Goal: Task Accomplishment & Management: Manage account settings

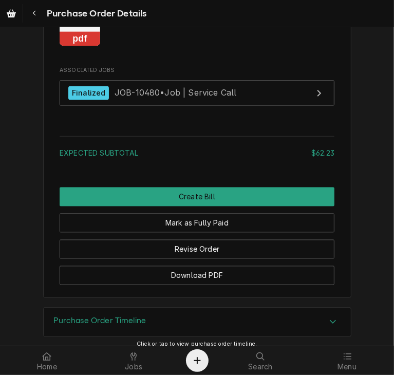
scroll to position [1005, 0]
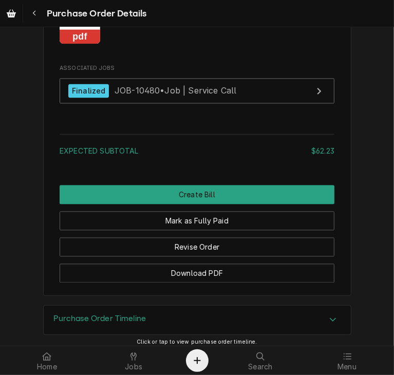
click at [72, 44] on rect "Attachments" at bounding box center [80, 37] width 41 height 14
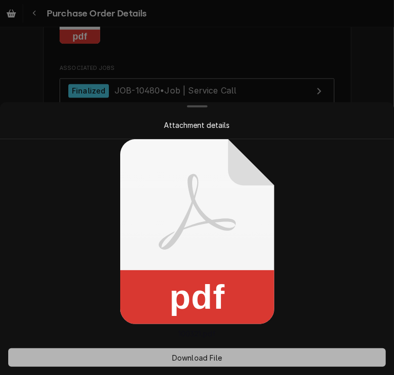
click at [201, 365] on button "Download File" at bounding box center [197, 357] width 378 height 18
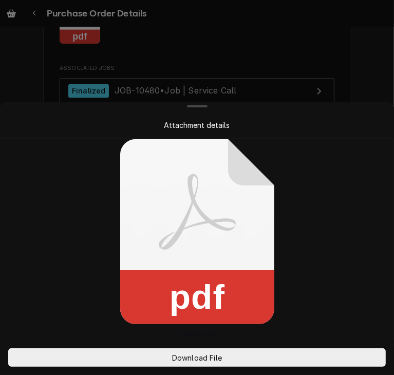
click at [357, 79] on div at bounding box center [197, 187] width 394 height 375
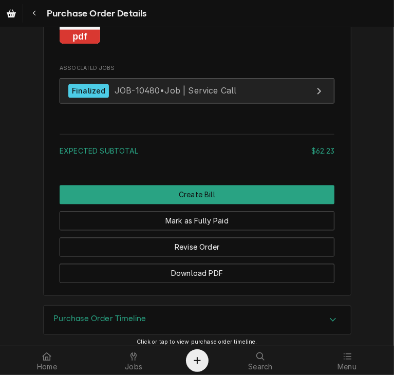
click at [75, 98] on div "Finalized" at bounding box center [88, 91] width 41 height 14
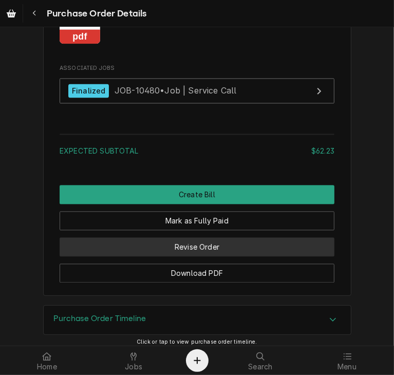
click at [199, 257] on button "Revise Order" at bounding box center [197, 247] width 275 height 19
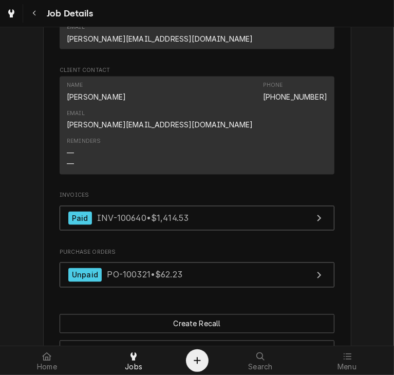
scroll to position [957, 0]
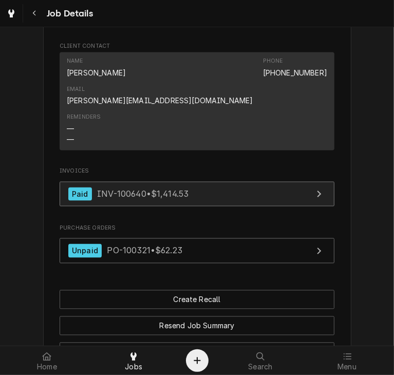
click at [144, 188] on div "Paid INV-100640 • $1,414.53" at bounding box center [128, 195] width 120 height 14
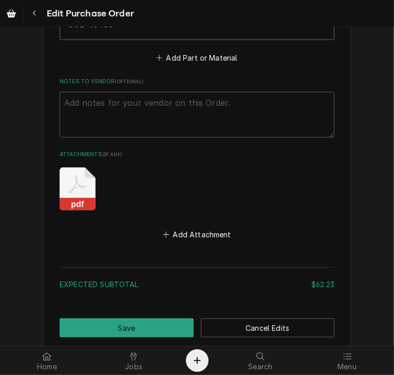
scroll to position [731, 0]
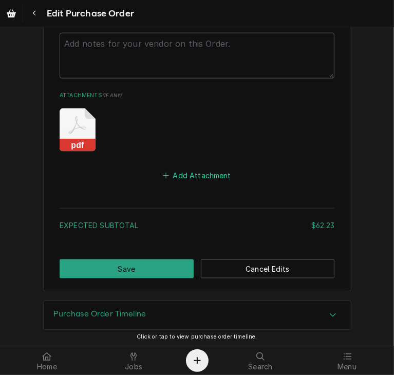
click at [203, 177] on button "Add Attachment" at bounding box center [197, 176] width 72 height 14
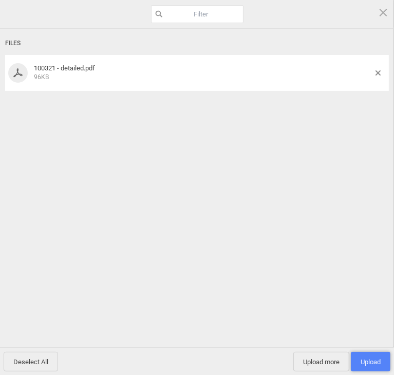
click at [368, 358] on span "Upload 1" at bounding box center [371, 362] width 20 height 8
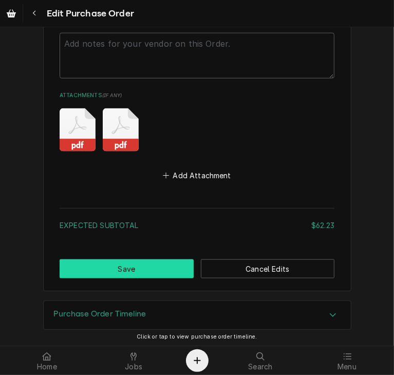
click at [108, 259] on button "Save" at bounding box center [127, 268] width 134 height 19
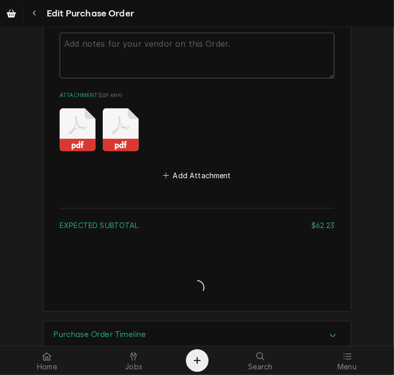
type textarea "x"
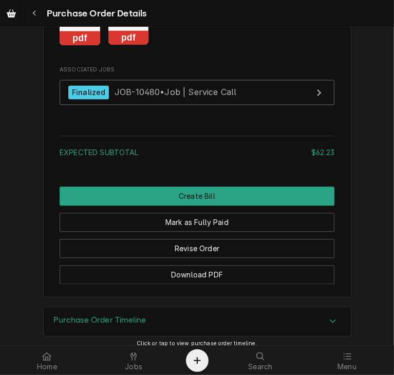
scroll to position [1015, 0]
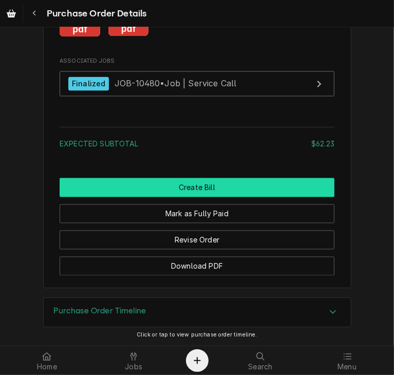
click at [236, 197] on button "Create Bill" at bounding box center [197, 187] width 275 height 19
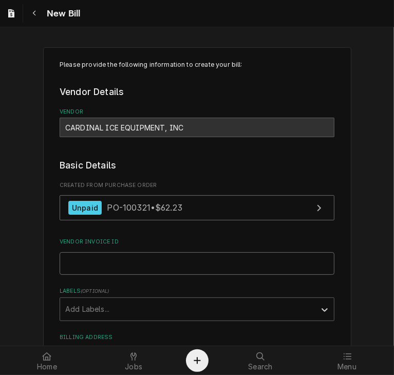
click at [70, 271] on input "Vendor Invoice ID" at bounding box center [197, 263] width 275 height 23
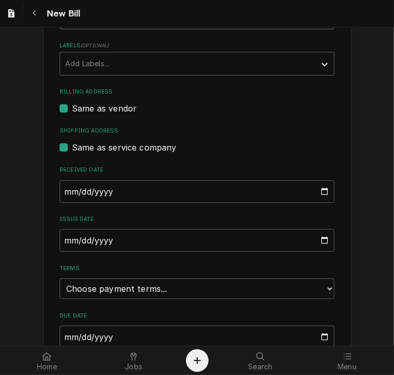
scroll to position [267, 0]
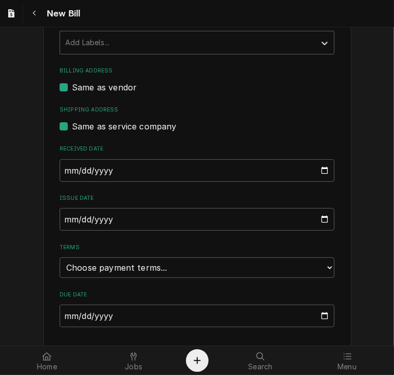
type input "252181-IN"
click at [61, 222] on input "[DATE]" at bounding box center [197, 219] width 275 height 23
type input "[DATE]"
click at [104, 270] on select "Choose payment terms... Same Day Net 7 Net 14 Net 21 Net 30 Net 45 Net 60 Net 90" at bounding box center [197, 267] width 275 height 21
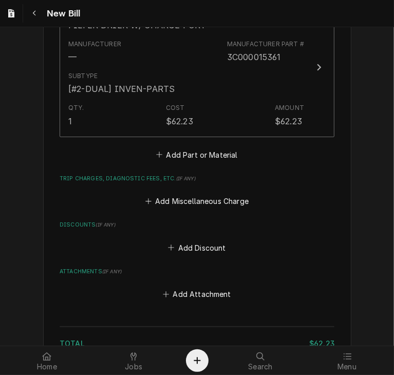
scroll to position [797, 0]
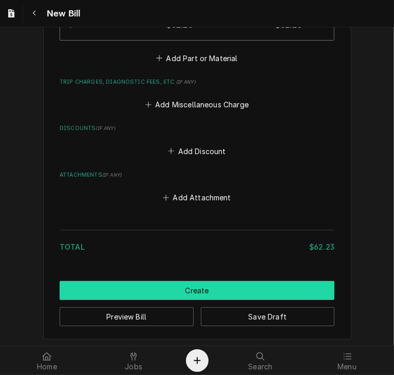
click at [208, 291] on button "Create" at bounding box center [197, 290] width 275 height 19
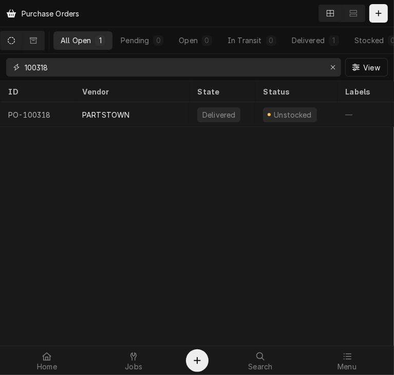
drag, startPoint x: 58, startPoint y: 66, endPoint x: 11, endPoint y: 64, distance: 46.8
click at [11, 64] on div "100318" at bounding box center [173, 67] width 335 height 18
type input "1"
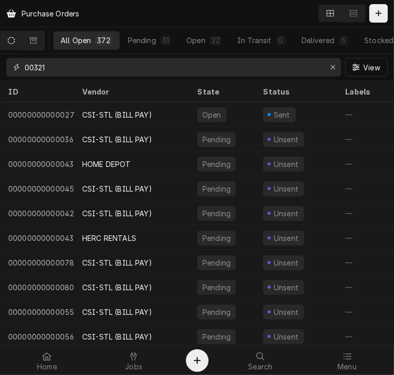
type input "00321"
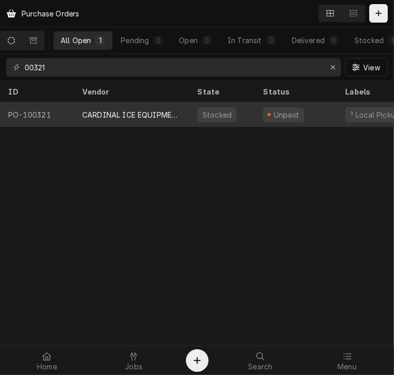
click at [115, 110] on div "CARDINAL ICE EQUIPMENT, INC" at bounding box center [131, 114] width 99 height 11
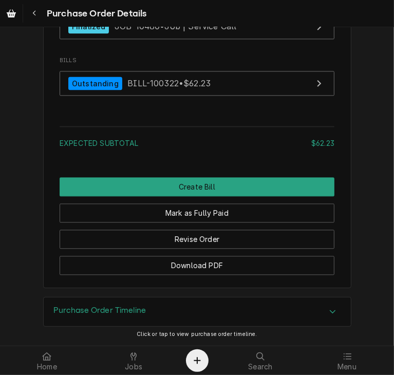
scroll to position [1100, 0]
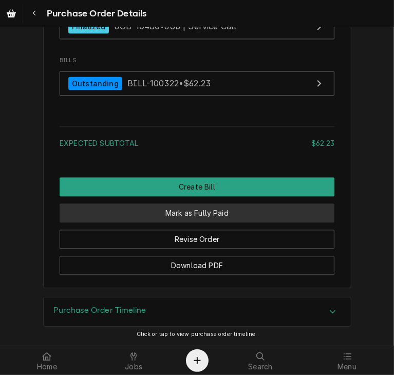
click at [201, 218] on button "Mark as Fully Paid" at bounding box center [197, 212] width 275 height 19
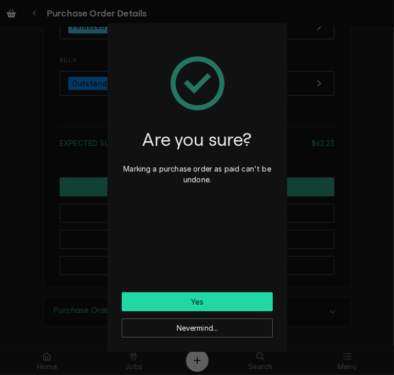
click at [208, 299] on button "Yes" at bounding box center [197, 301] width 151 height 19
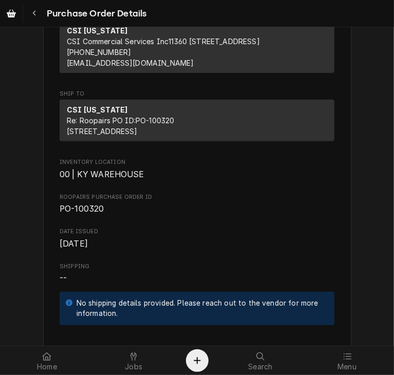
scroll to position [183, 0]
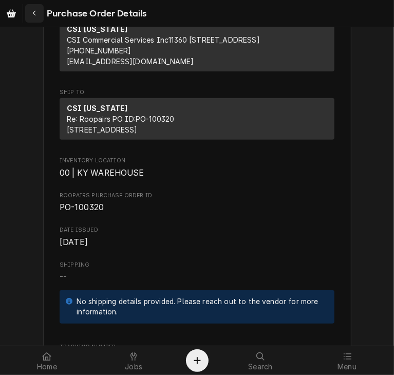
click at [33, 15] on icon "Navigate back" at bounding box center [34, 13] width 5 height 7
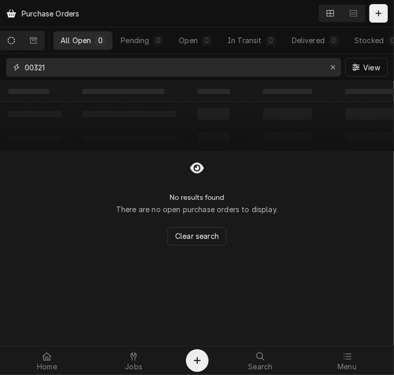
drag, startPoint x: 58, startPoint y: 68, endPoint x: 15, endPoint y: 68, distance: 42.1
click at [15, 68] on div "00321" at bounding box center [173, 67] width 335 height 18
type input "1"
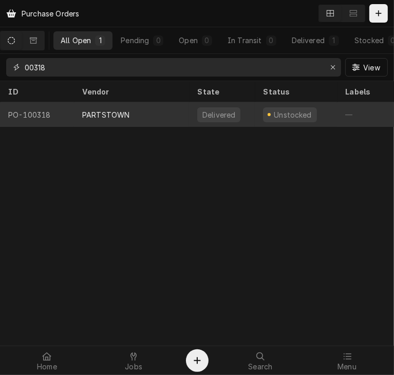
type input "00318"
click at [84, 120] on div "PARTSTOWN" at bounding box center [131, 114] width 115 height 25
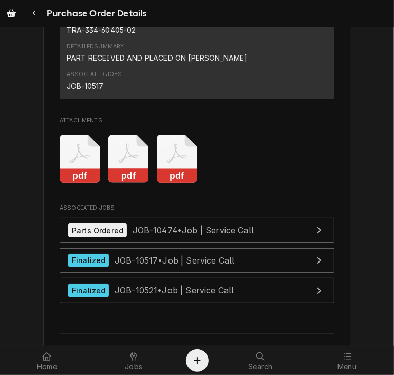
scroll to position [2007, 0]
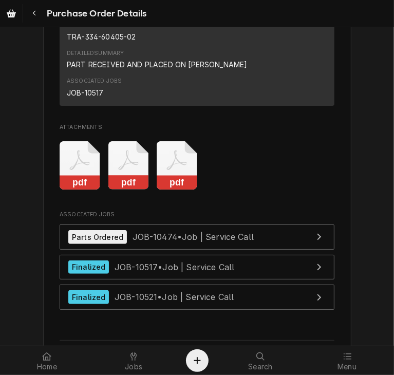
click at [123, 190] on rect "Attachments" at bounding box center [128, 183] width 41 height 14
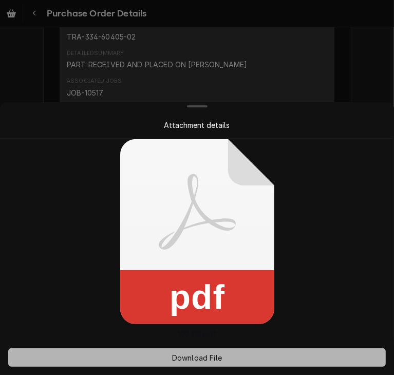
click at [178, 350] on button "Download File" at bounding box center [197, 357] width 378 height 18
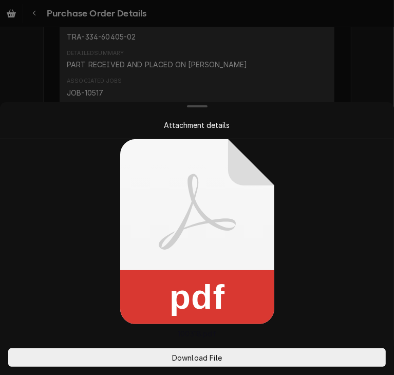
click at [363, 72] on div at bounding box center [197, 187] width 394 height 375
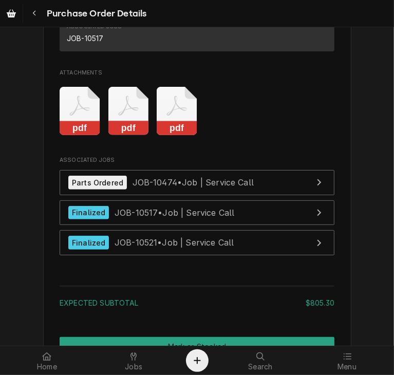
scroll to position [2059, 0]
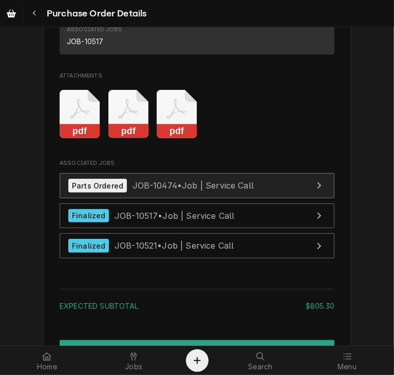
click at [144, 191] on span "JOB-10474 • Job | Service Call" at bounding box center [194, 185] width 122 height 10
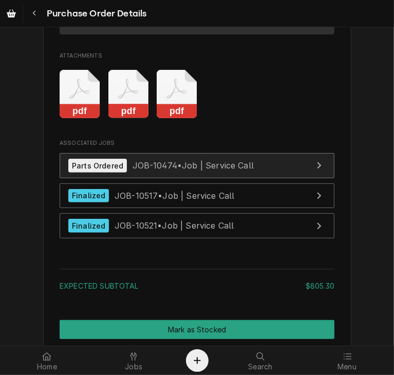
scroll to position [2090, 0]
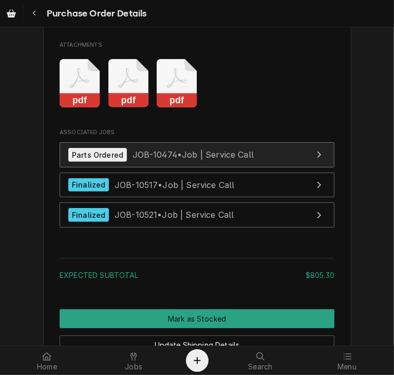
click at [193, 168] on link "Parts Ordered JOB-10474 • Job | Service Call" at bounding box center [197, 154] width 275 height 25
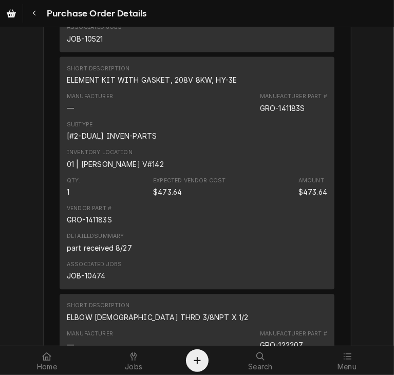
scroll to position [1144, 0]
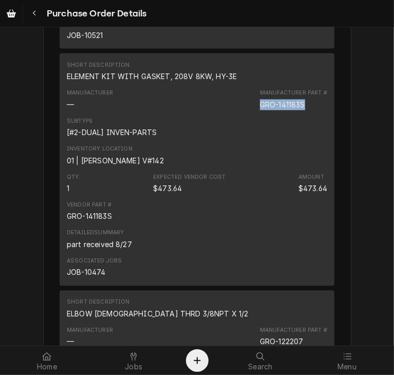
drag, startPoint x: 311, startPoint y: 139, endPoint x: 256, endPoint y: 140, distance: 55.0
click at [256, 113] on div "Manufacturer — Manufacturer Part # GRO-141183S" at bounding box center [197, 99] width 261 height 28
copy div "GRO-141183S"
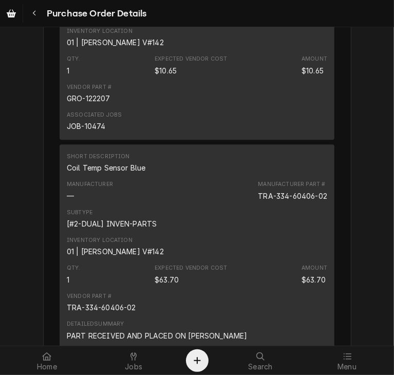
scroll to position [1502, 0]
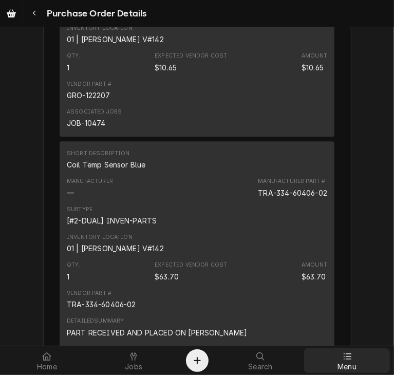
click at [351, 364] on span "Menu" at bounding box center [347, 367] width 19 height 8
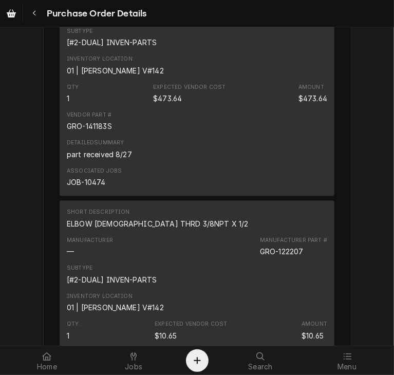
scroll to position [1223, 0]
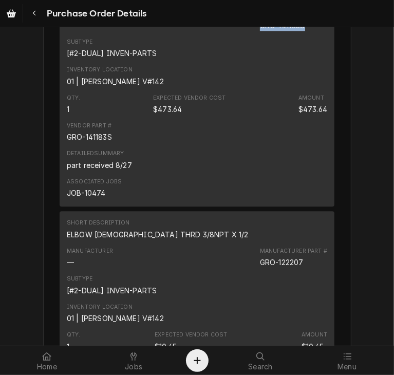
click at [308, 30] on div "Manufacturer Part # GRO-141183S" at bounding box center [293, 20] width 67 height 21
drag, startPoint x: 308, startPoint y: 62, endPoint x: 245, endPoint y: 61, distance: 62.7
click at [245, 34] on div "Manufacturer — Manufacturer Part # GRO-141183S" at bounding box center [197, 20] width 261 height 28
copy div "GRO-141183S"
drag, startPoint x: 109, startPoint y: 225, endPoint x: 101, endPoint y: 228, distance: 8.1
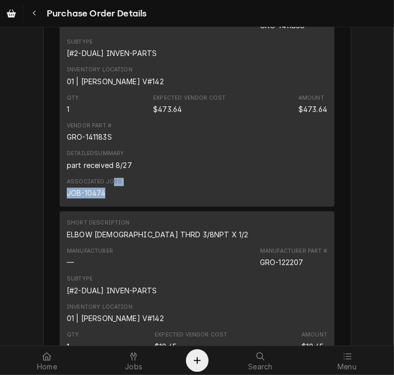
click at [101, 198] on div "Associated Jobs JOB-10474" at bounding box center [94, 188] width 55 height 21
click at [101, 198] on div "JOB-10474" at bounding box center [86, 193] width 39 height 11
drag, startPoint x: 101, startPoint y: 228, endPoint x: 63, endPoint y: 229, distance: 38.6
click at [67, 198] on div "JOB-10474" at bounding box center [86, 193] width 39 height 11
copy div "JOB-10474"
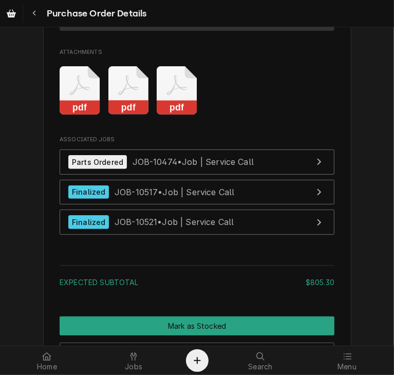
scroll to position [2252, 0]
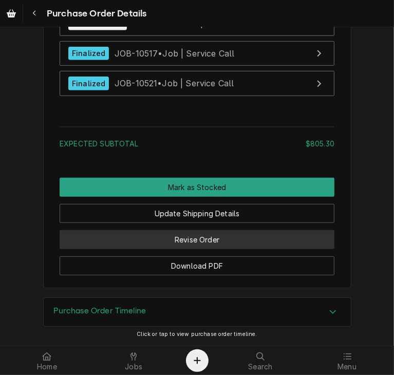
click at [187, 237] on button "Revise Order" at bounding box center [197, 239] width 275 height 19
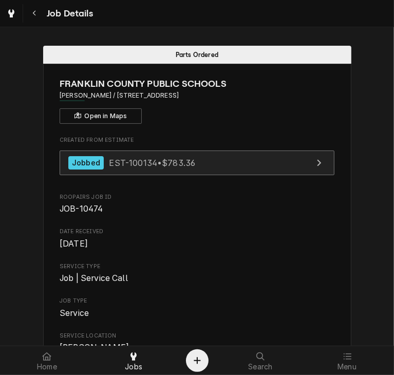
click at [74, 164] on div "Jobbed" at bounding box center [85, 163] width 35 height 14
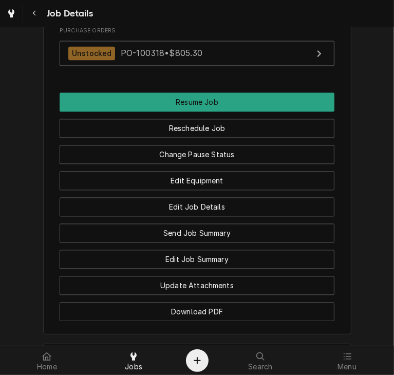
scroll to position [1030, 0]
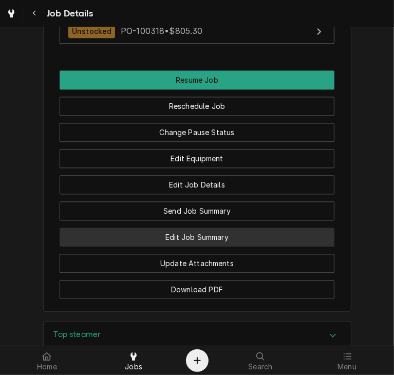
click at [187, 241] on button "Edit Job Summary" at bounding box center [197, 237] width 275 height 19
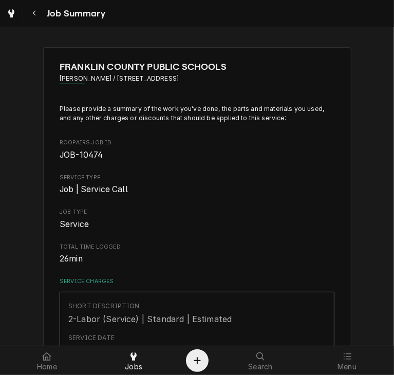
type textarea "x"
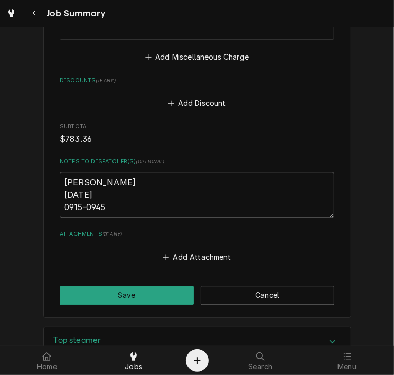
scroll to position [1250, 0]
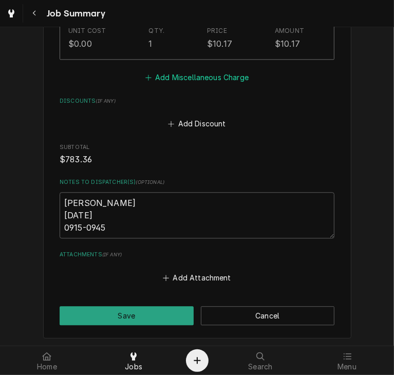
click at [200, 80] on button "Add Miscellaneous Charge" at bounding box center [196, 77] width 107 height 14
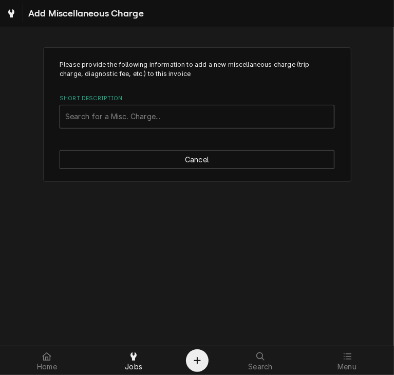
click at [187, 111] on div "Short Description" at bounding box center [197, 116] width 264 height 18
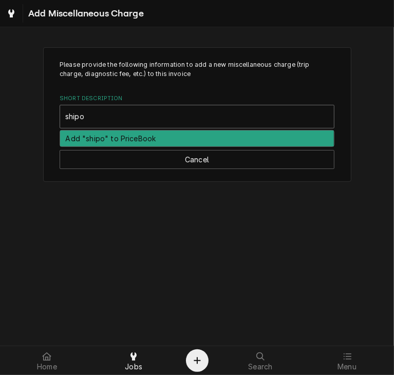
type input "ship"
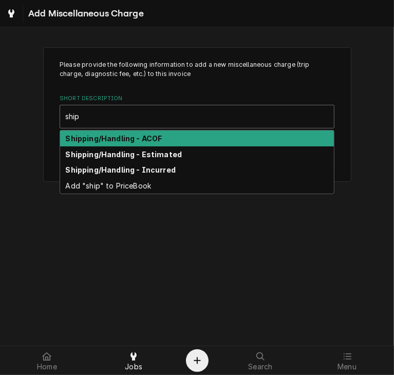
click at [167, 138] on div "Shipping/Handling - ACOF" at bounding box center [197, 139] width 274 height 16
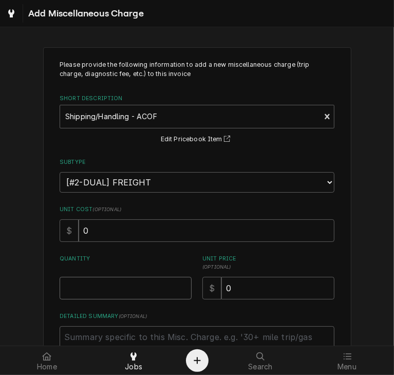
click at [74, 284] on input "Quantity" at bounding box center [126, 288] width 132 height 23
type textarea "x"
type input "1"
click at [77, 337] on textarea "Detailed Summary ( optional )" at bounding box center [197, 349] width 275 height 46
paste textarea "PO 100318-2-Parts Town 2106724079 [ partnumbers ] ACOF $ freight"
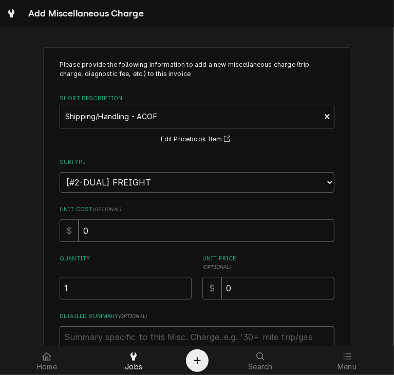
type textarea "x"
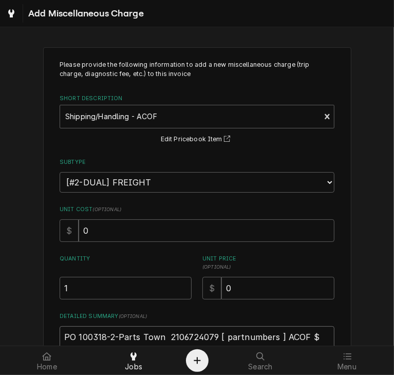
scroll to position [7, 0]
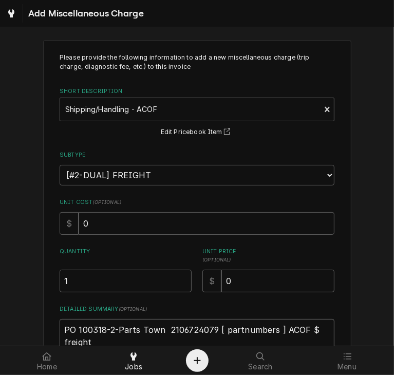
type textarea "PO 100318-2-Parts Town 2106724079 [ partnumbers ] ACOF $ freight"
drag, startPoint x: 276, startPoint y: 329, endPoint x: 215, endPoint y: 332, distance: 61.2
click at [215, 332] on textarea "PO 100318-2-Parts Town 2106724079 [ partnumbers ] ACOF $ freight" at bounding box center [197, 342] width 275 height 46
type textarea "x"
type textarea "PO 100318-2-Parts Town 2106724079 ( ACOF $ freight"
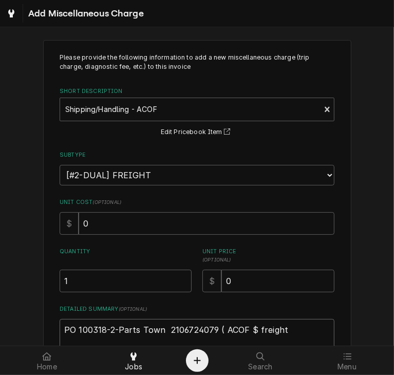
paste textarea "GRO-141183S"
type textarea "x"
type textarea "PO 100318-2-Parts Town 2106724079 (GRO-141183S ACOF $ freight"
type textarea "x"
type textarea "PO 100318-2-Parts Town 2106724079 (GRO-141183S) ACOF $ freight"
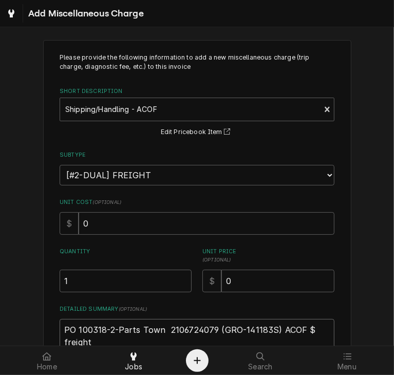
click at [92, 340] on textarea "PO 100318-2-Parts Town 2106724079 (GRO-141183S) ACOF $ freight" at bounding box center [197, 342] width 275 height 46
type textarea "x"
type textarea "PO 100318-2-Parts Town 2106724079 (GRO-141183S) ACOF $ freigh"
type textarea "x"
type textarea "PO 100318-2-Parts Town 2106724079 (GRO-141183S) ACOF $ freig"
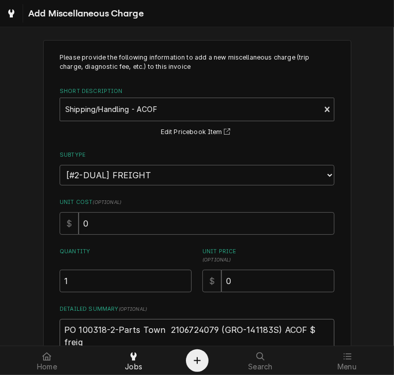
type textarea "x"
type textarea "PO 100318-2-Parts Town 2106724079 (GRO-141183S) ACOF $ frei"
type textarea "x"
type textarea "PO 100318-2-Parts Town 2106724079 (GRO-141183S) ACOF $ fre"
type textarea "x"
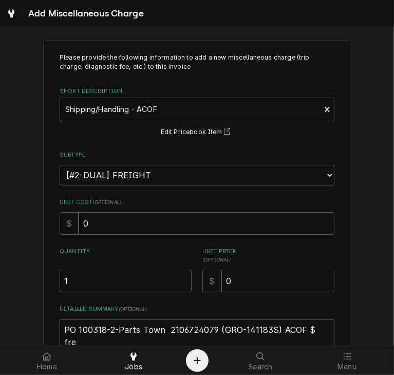
type textarea "PO 100318-2-Parts Town 2106724079 (GRO-141183S) ACOF $ fr"
type textarea "x"
type textarea "PO 100318-2-Parts Town 2106724079 (GRO-141183S) ACOF $ f"
type textarea "x"
type textarea "PO 100318-2-Parts Town 2106724079 (GRO-141183S) ACOF $"
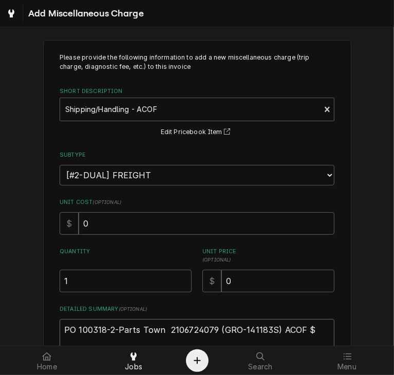
click at [312, 332] on textarea "PO 100318-2-Parts Town 2106724079 (GRO-141183S) ACOF $" at bounding box center [197, 342] width 275 height 46
type textarea "x"
type textarea "PO 100318-2-Parts Town 2106724079 (GRO-141183S) ACOF $ 1"
type textarea "x"
type textarea "PO 100318-2-Parts Town 2106724079 (GRO-141183S) ACOF $ 11"
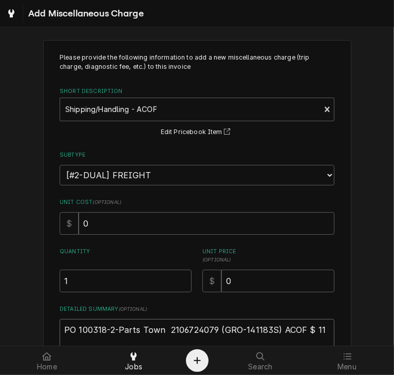
type textarea "x"
type textarea "PO 100318-2-Parts Town 2106724079 (GRO-141183S) ACOF $ 11."
type textarea "x"
type textarea "PO 100318-2-Parts Town 2106724079 (GRO-141183S) ACOF $ 11.5"
type textarea "x"
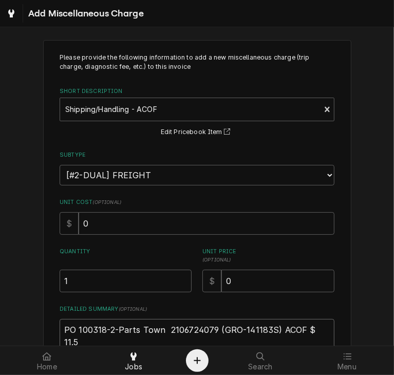
type textarea "PO 100318-2-Parts Town 2106724079 (GRO-141183S) ACOF $ 11.50"
type textarea "x"
type textarea "PO 100318-2-Parts Town 2106724079 (GRO-141183S) ACOF $ 11.50"
type textarea "x"
type textarea "PO 100318-2-Parts Town 2106724079 (GRO-141183S) ACOF $ 11.50 -"
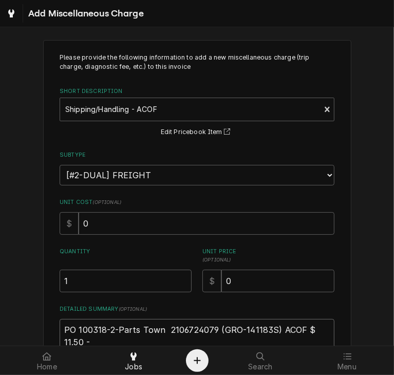
type textarea "x"
type textarea "PO 100318-2-Parts Town 2106724079 (GRO-141183S) ACOF $ 11.50 -d"
type textarea "x"
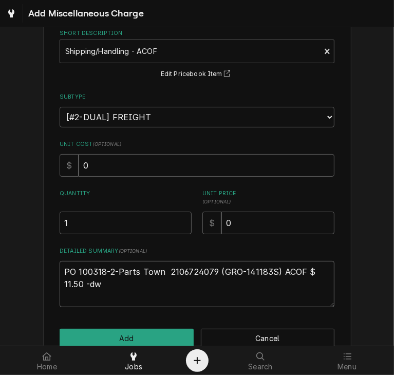
scroll to position [87, 0]
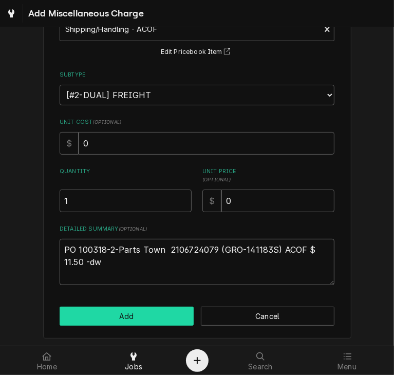
type textarea "PO 100318-2-Parts Town 2106724079 (GRO-141183S) ACOF $ 11.50 -dw"
click at [145, 318] on button "Add" at bounding box center [127, 316] width 134 height 19
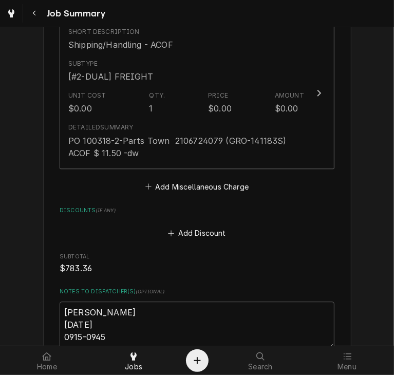
scroll to position [1503, 0]
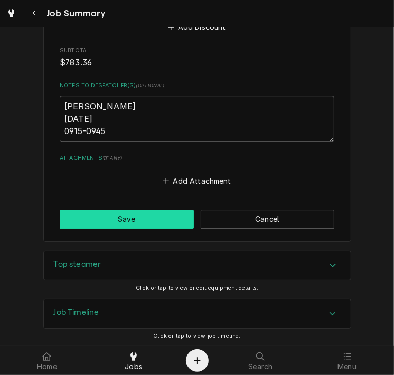
click at [125, 212] on button "Save" at bounding box center [127, 219] width 134 height 19
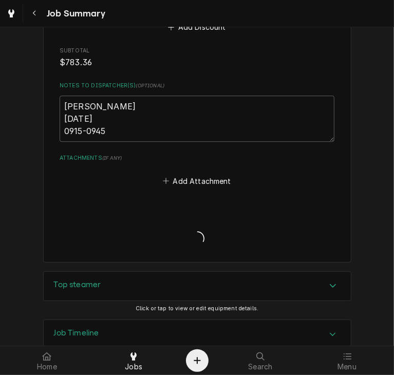
type textarea "x"
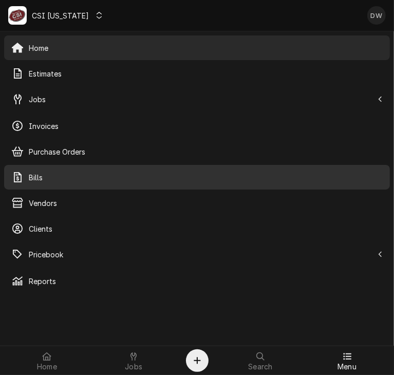
click at [67, 181] on span "Bills" at bounding box center [206, 177] width 354 height 11
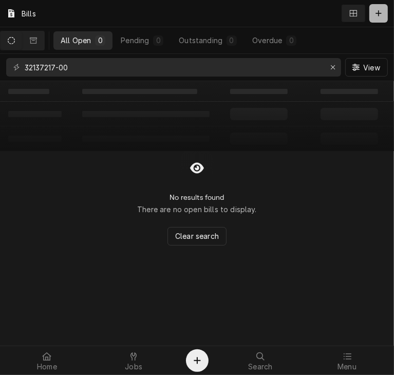
click at [381, 15] on icon "Dynamic Content Wrapper" at bounding box center [379, 13] width 6 height 7
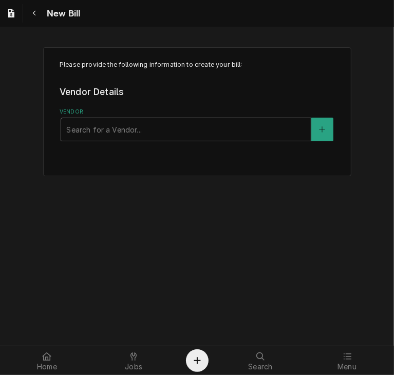
click at [146, 132] on div "Vendor" at bounding box center [185, 129] width 239 height 18
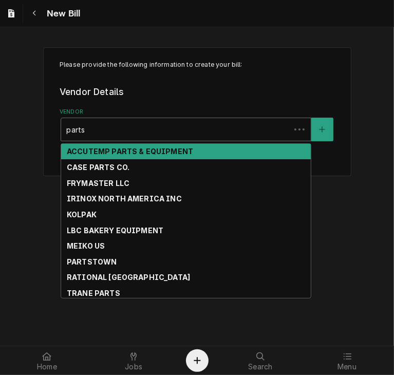
type input "partst"
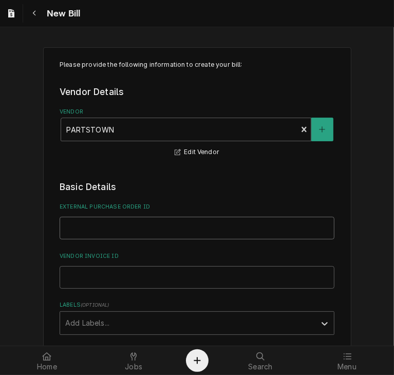
click at [82, 230] on input "External Purchase Order ID" at bounding box center [197, 228] width 275 height 23
type input "PO-100318"
click at [98, 269] on input "Vendor Invoice ID" at bounding box center [197, 277] width 275 height 23
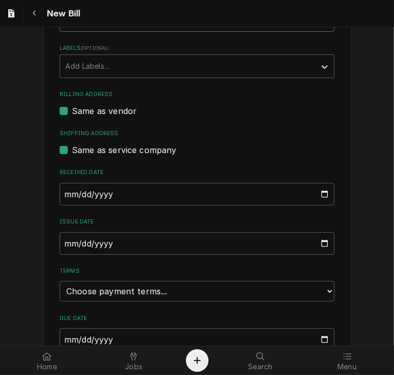
scroll to position [262, 0]
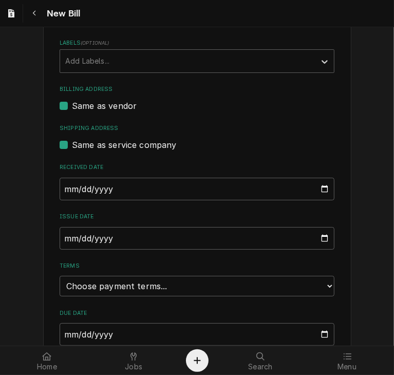
type input "2106724079"
click at [64, 241] on input "[DATE]" at bounding box center [197, 238] width 275 height 23
type input "[DATE]"
click at [91, 285] on select "Choose payment terms... Same Day Net 7 Net 14 Net 21 Net 30 Net 45 Net 60 Net 90" at bounding box center [197, 286] width 275 height 21
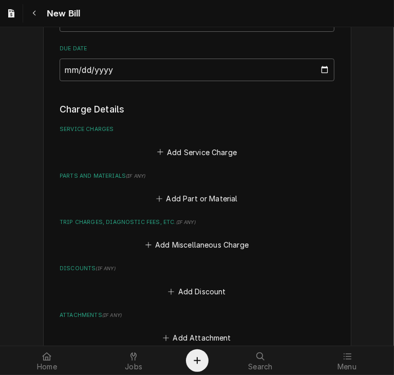
scroll to position [538, 0]
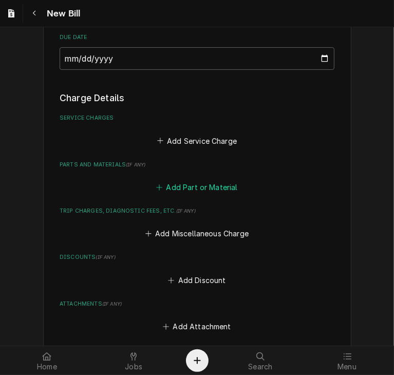
click at [201, 185] on button "Add Part or Material" at bounding box center [197, 187] width 85 height 14
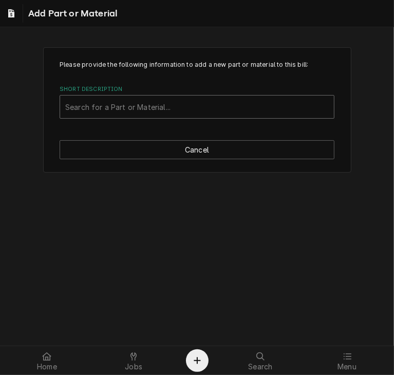
click at [164, 108] on div "Short Description" at bounding box center [197, 107] width 264 height 18
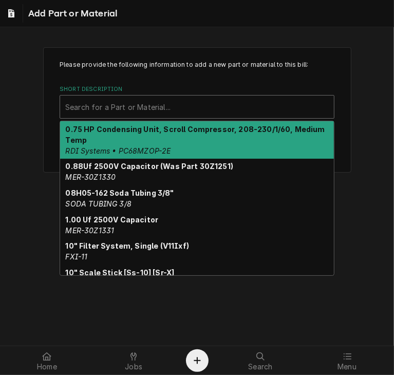
paste input "GRO-141183S"
type input "GRO-141183S"
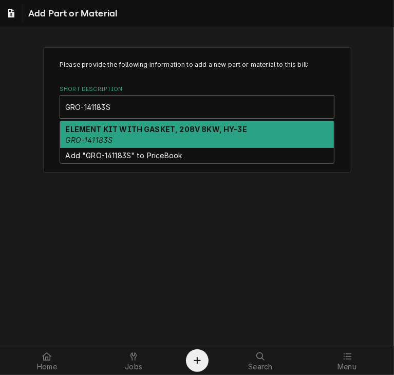
click at [147, 142] on div "ELEMENT KIT WITH GASKET, 208V 8KW, HY-3E GRO-141183S" at bounding box center [197, 134] width 274 height 27
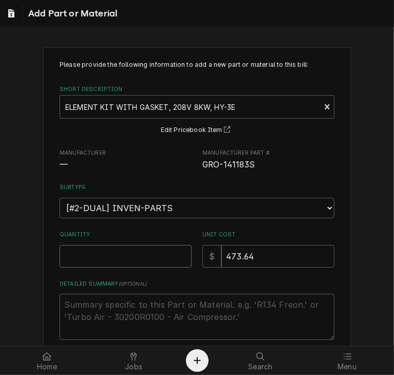
click at [123, 260] on input "Quantity" at bounding box center [126, 256] width 132 height 23
type textarea "x"
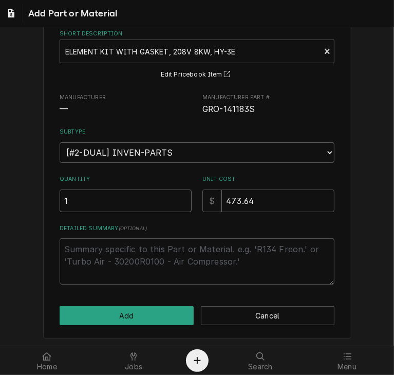
type input "1"
click at [84, 252] on textarea "Detailed Summary ( optional )" at bounding box center [197, 261] width 275 height 46
paste textarea "JOB-10474"
type textarea "x"
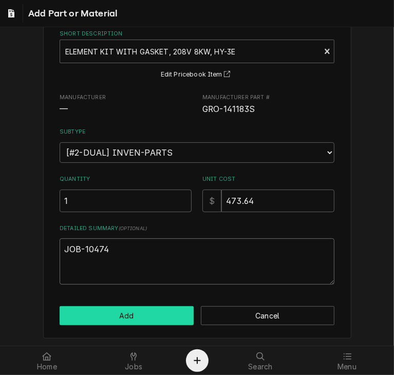
type textarea "JOB-10474"
click at [107, 319] on button "Add" at bounding box center [127, 315] width 134 height 19
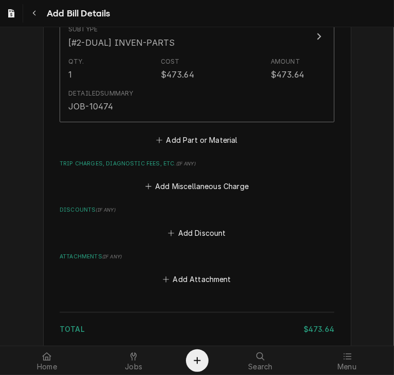
scroll to position [765, 0]
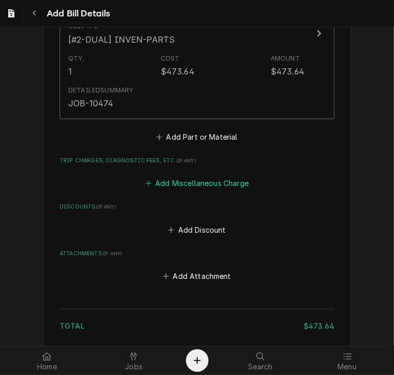
click at [178, 183] on button "Add Miscellaneous Charge" at bounding box center [196, 183] width 107 height 14
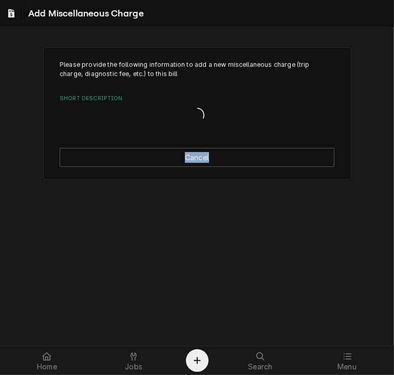
click at [178, 183] on div "Please provide the following information to add a new miscellaneous charge (tri…" at bounding box center [197, 113] width 394 height 151
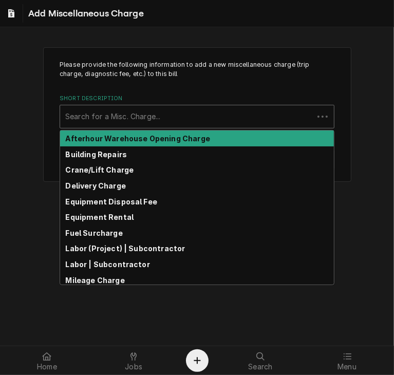
click at [100, 117] on div "Short Description" at bounding box center [186, 116] width 243 height 18
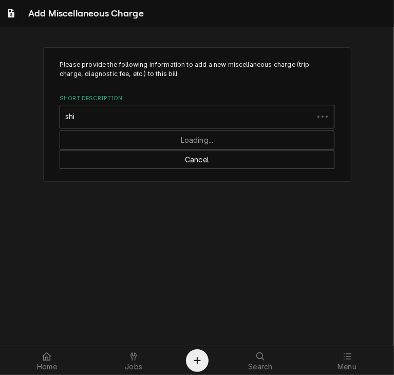
type input "ship"
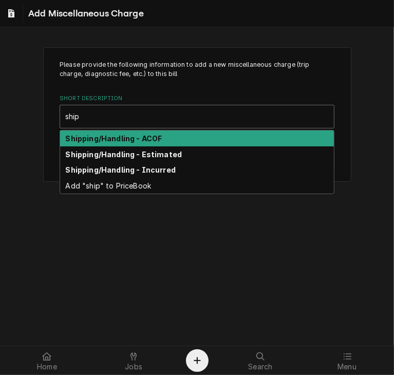
click at [103, 136] on strong "Shipping/Handling - ACOF" at bounding box center [114, 138] width 97 height 9
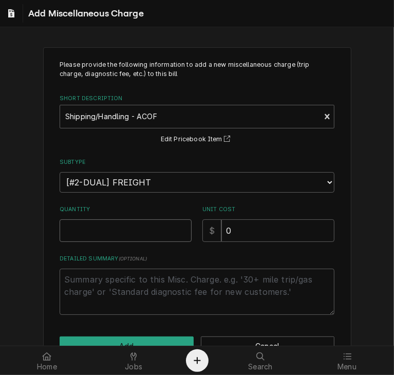
click at [83, 224] on input "Quantity" at bounding box center [126, 230] width 132 height 23
type textarea "x"
type input "1"
drag, startPoint x: 239, startPoint y: 231, endPoint x: 173, endPoint y: 214, distance: 68.8
click at [173, 214] on div "Quantity 1 Unit Cost $ 0" at bounding box center [197, 224] width 275 height 36
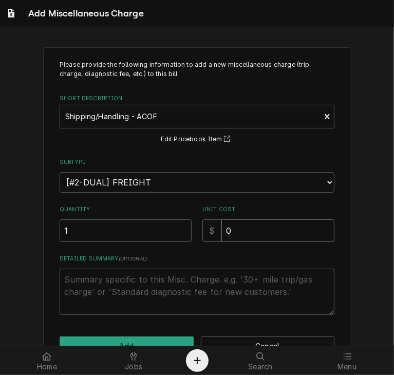
type textarea "x"
type input "1"
type textarea "x"
type input "11"
type textarea "x"
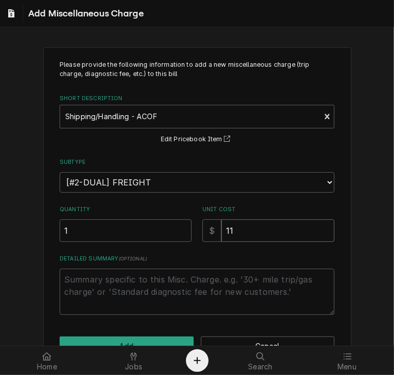
type input "11.5"
type textarea "x"
type input "11.50"
click at [145, 343] on button "Add" at bounding box center [127, 346] width 134 height 19
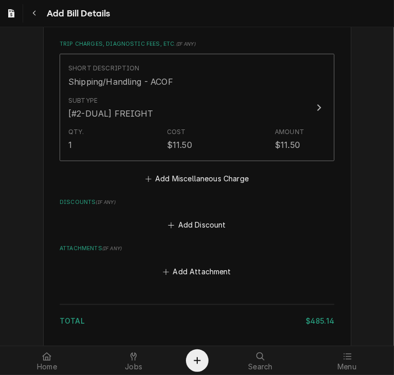
scroll to position [956, 0]
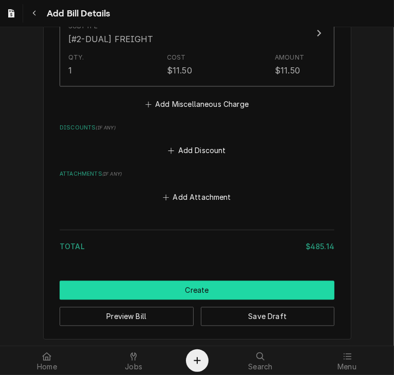
click at [194, 286] on button "Create" at bounding box center [197, 290] width 275 height 19
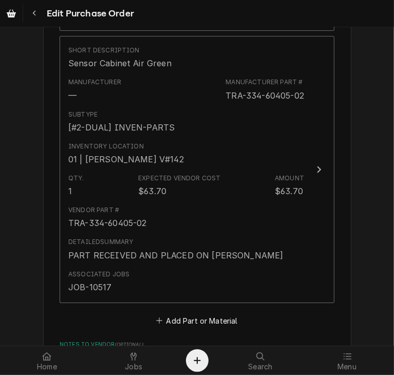
scroll to position [2090, 0]
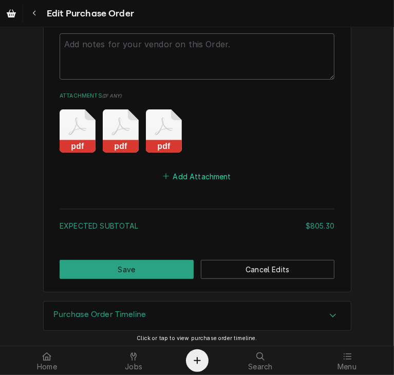
click at [205, 177] on button "Add Attachment" at bounding box center [197, 176] width 72 height 14
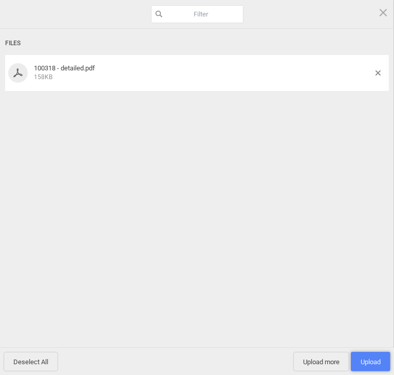
click at [375, 364] on span "Upload 1" at bounding box center [371, 362] width 20 height 8
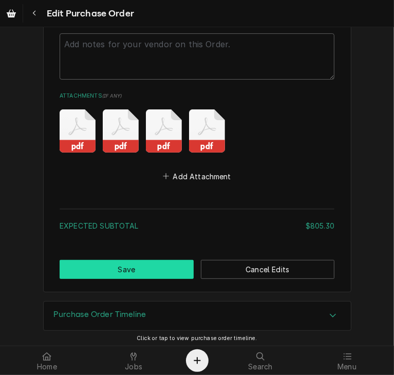
click at [157, 272] on button "Save" at bounding box center [127, 269] width 134 height 19
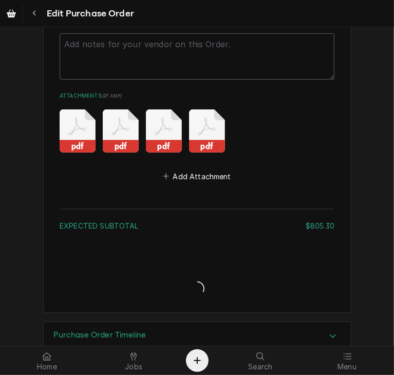
type textarea "x"
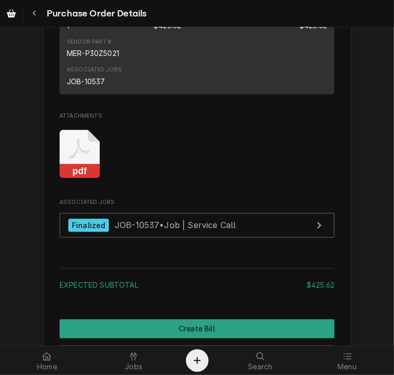
scroll to position [879, 0]
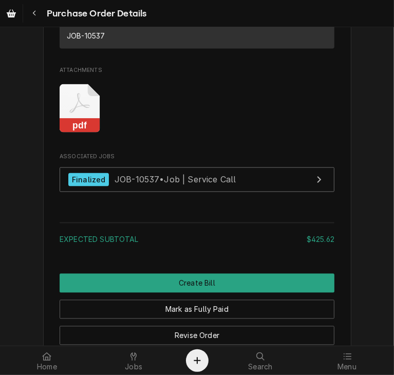
click at [80, 133] on rect "Attachments" at bounding box center [80, 126] width 41 height 14
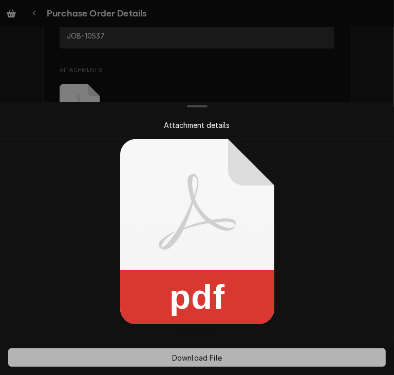
click at [181, 356] on span "Download File" at bounding box center [197, 357] width 54 height 11
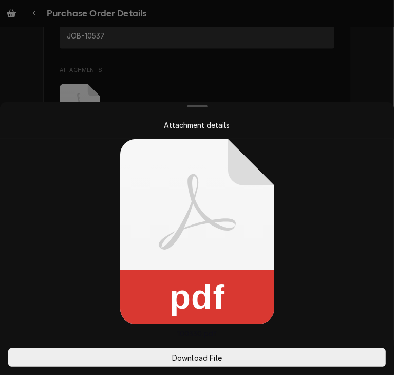
click at [358, 61] on div at bounding box center [197, 187] width 394 height 375
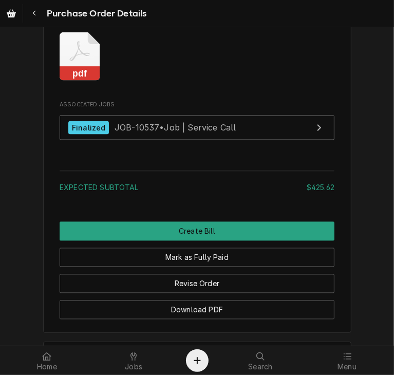
scroll to position [932, 0]
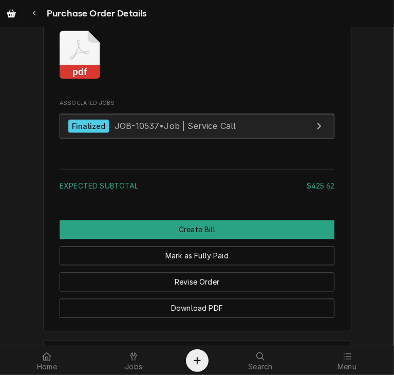
click at [89, 139] on link "Finalized JOB-10537 • Job | Service Call" at bounding box center [197, 126] width 275 height 25
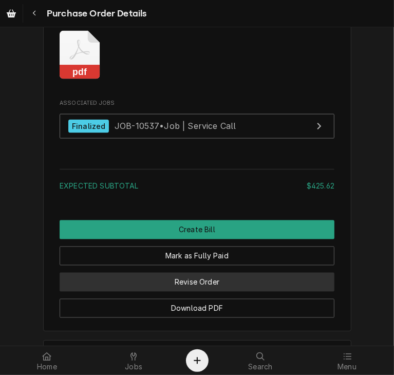
click at [193, 292] on button "Revise Order" at bounding box center [197, 282] width 275 height 19
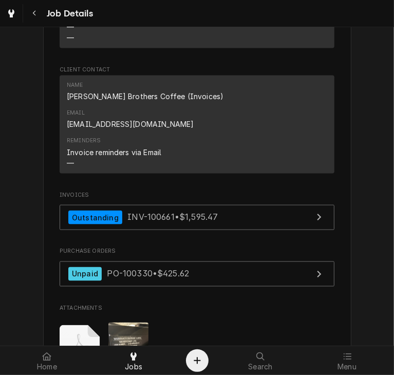
scroll to position [790, 0]
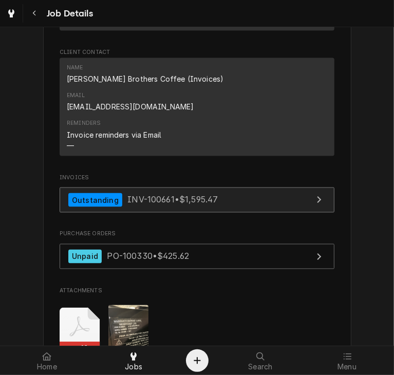
click at [85, 193] on div "Outstanding" at bounding box center [95, 200] width 54 height 14
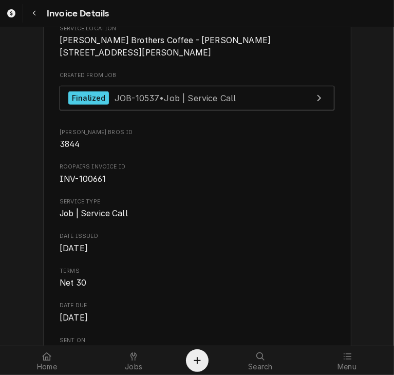
scroll to position [253, 0]
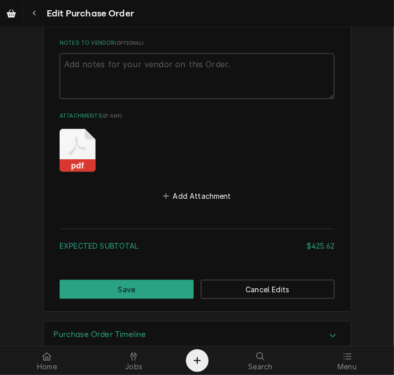
scroll to position [731, 0]
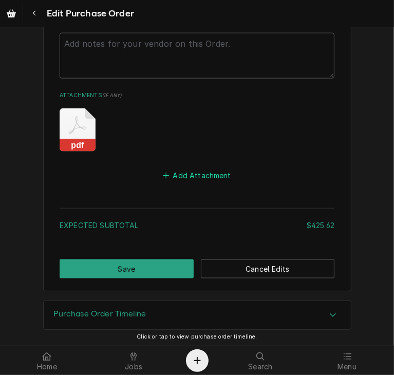
click at [191, 176] on button "Add Attachment" at bounding box center [197, 176] width 72 height 14
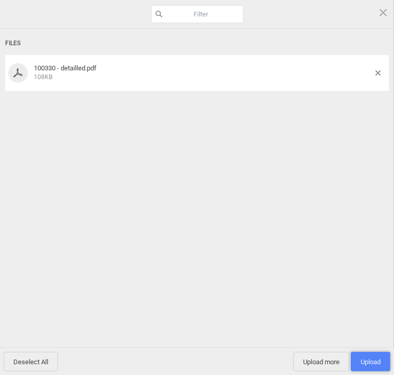
click at [358, 356] on span "Upload 1" at bounding box center [371, 362] width 40 height 20
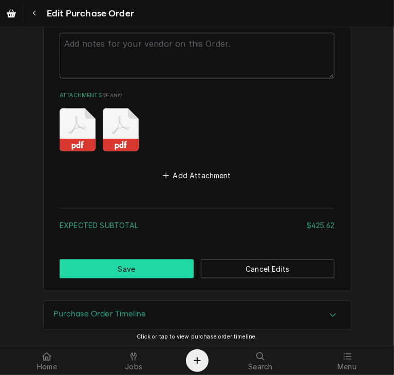
click at [140, 266] on button "Save" at bounding box center [127, 268] width 134 height 19
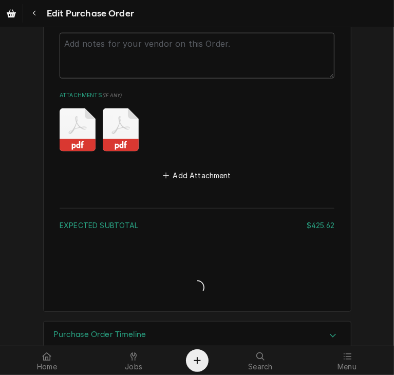
type textarea "x"
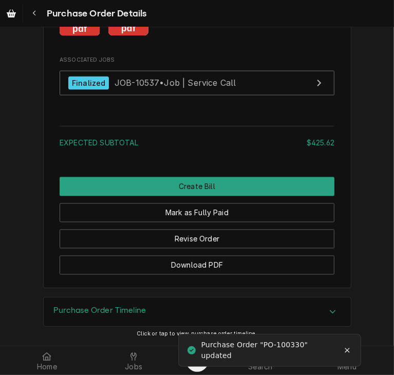
scroll to position [1006, 0]
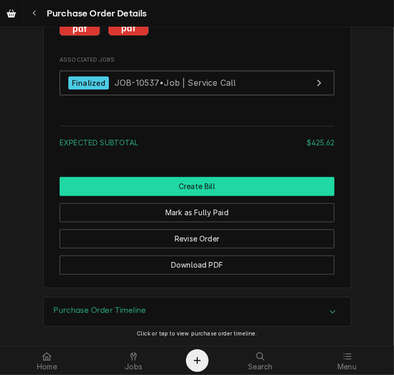
click at [195, 192] on button "Create Bill" at bounding box center [197, 186] width 275 height 19
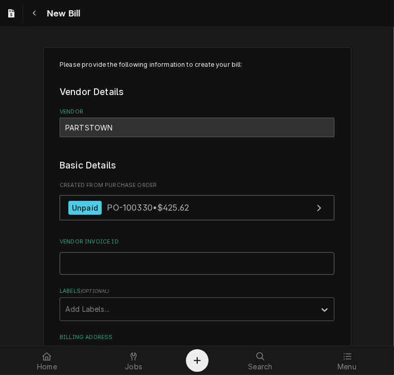
click at [69, 263] on input "Vendor Invoice ID" at bounding box center [197, 263] width 275 height 23
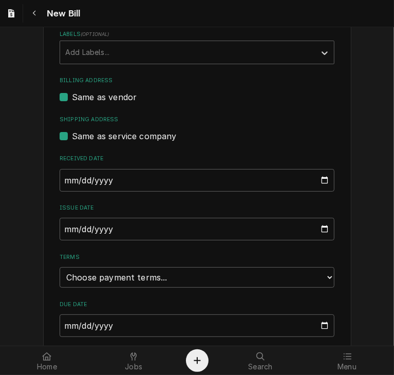
scroll to position [259, 0]
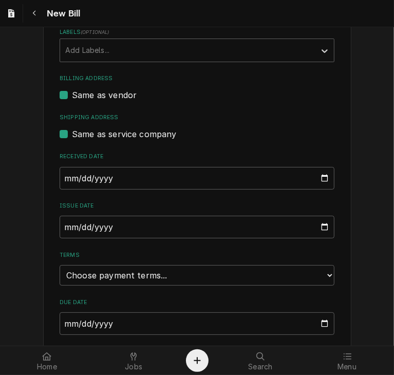
type input "2106724081"
click at [64, 229] on input "2025-09-14" at bounding box center [197, 227] width 275 height 23
type input "2025-08-26"
click at [106, 274] on select "Choose payment terms... Same Day Net 7 Net 14 Net 21 Net 30 Net 45 Net 60 Net 90" at bounding box center [197, 275] width 275 height 21
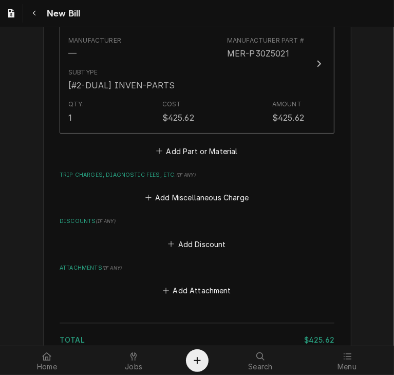
scroll to position [713, 0]
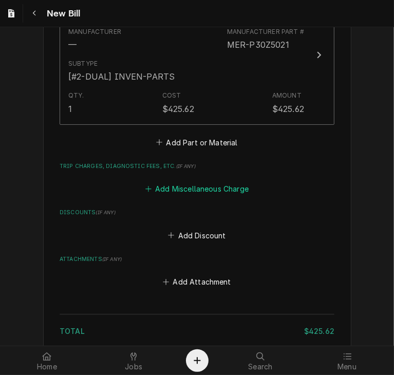
click at [209, 185] on button "Add Miscellaneous Charge" at bounding box center [196, 189] width 107 height 14
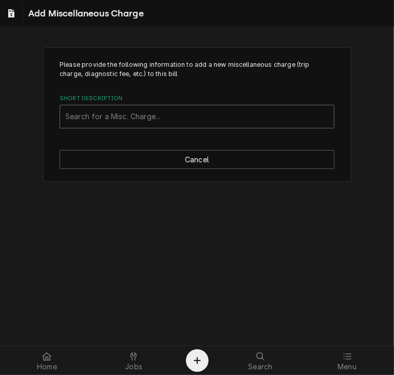
click at [78, 111] on div "Short Description" at bounding box center [197, 116] width 264 height 18
type input "ship"
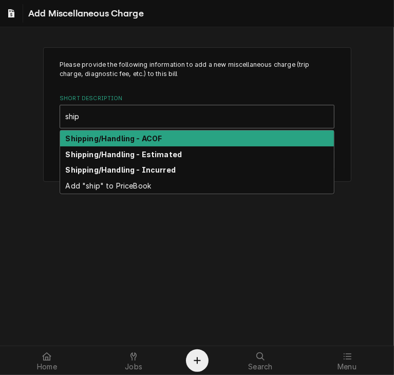
click at [109, 139] on strong "Shipping/Handling - ACOF" at bounding box center [114, 138] width 97 height 9
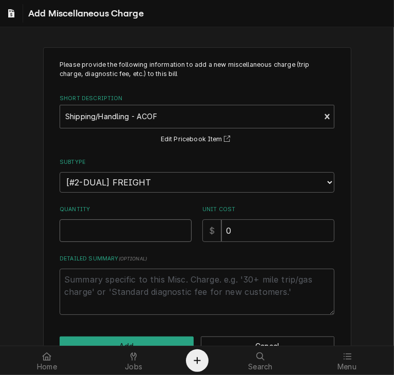
click at [101, 231] on input "Quantity" at bounding box center [126, 230] width 132 height 23
type textarea "x"
type input "1"
drag, startPoint x: 239, startPoint y: 231, endPoint x: 202, endPoint y: 228, distance: 37.1
click at [202, 228] on div "$ 0" at bounding box center [268, 230] width 132 height 23
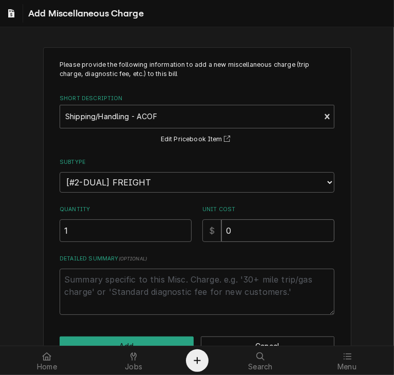
type textarea "x"
type input "1"
type textarea "x"
type input "11"
type textarea "x"
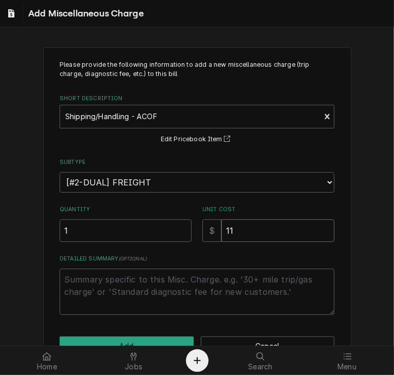
type input "114"
type textarea "x"
type input "114.3"
type textarea "x"
type input "114.32"
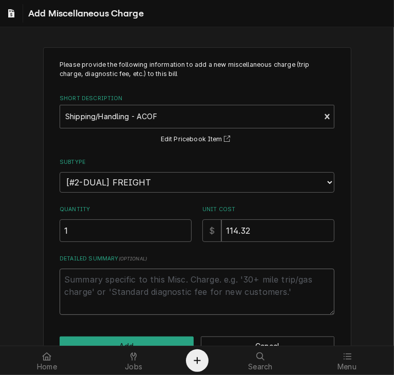
click at [84, 290] on textarea "Detailed Summary ( optional )" at bounding box center [197, 292] width 275 height 46
type textarea "x"
type textarea "N"
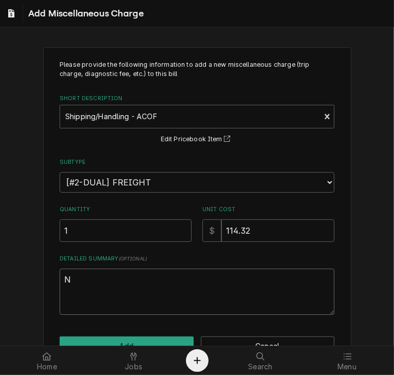
type textarea "x"
type textarea "ND"
type textarea "x"
type textarea "NDA"
click at [107, 340] on button "Add" at bounding box center [127, 346] width 134 height 19
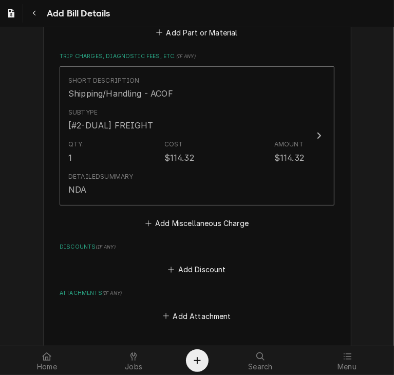
scroll to position [942, 0]
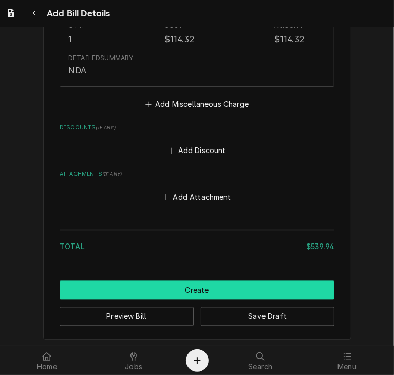
click at [169, 284] on button "Create" at bounding box center [197, 290] width 275 height 19
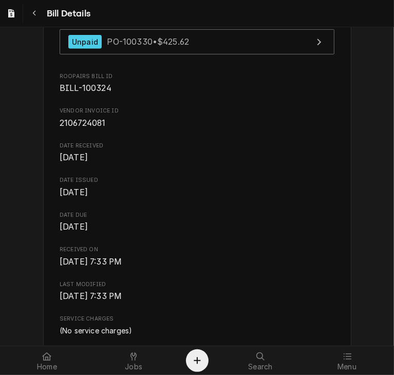
scroll to position [86, 0]
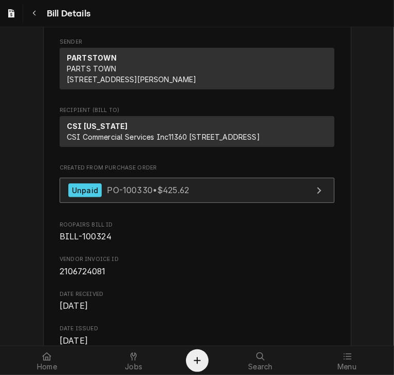
click at [156, 195] on span "PO-100330 • $425.62" at bounding box center [148, 190] width 82 height 10
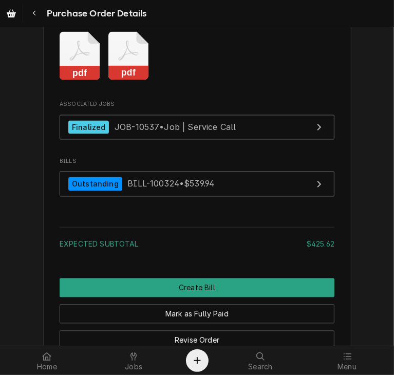
scroll to position [994, 0]
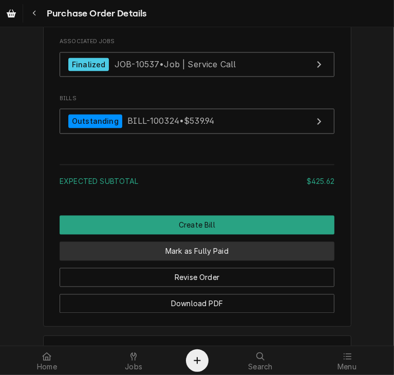
click at [222, 261] on button "Mark as Fully Paid" at bounding box center [197, 251] width 275 height 19
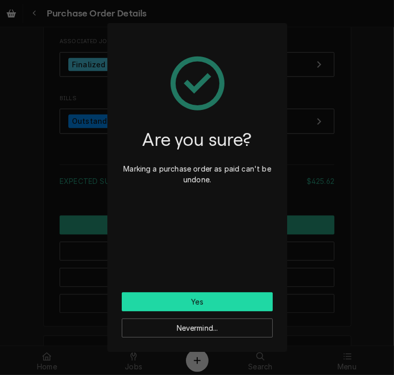
click at [221, 300] on button "Yes" at bounding box center [197, 301] width 151 height 19
